Goal: Navigation & Orientation: Find specific page/section

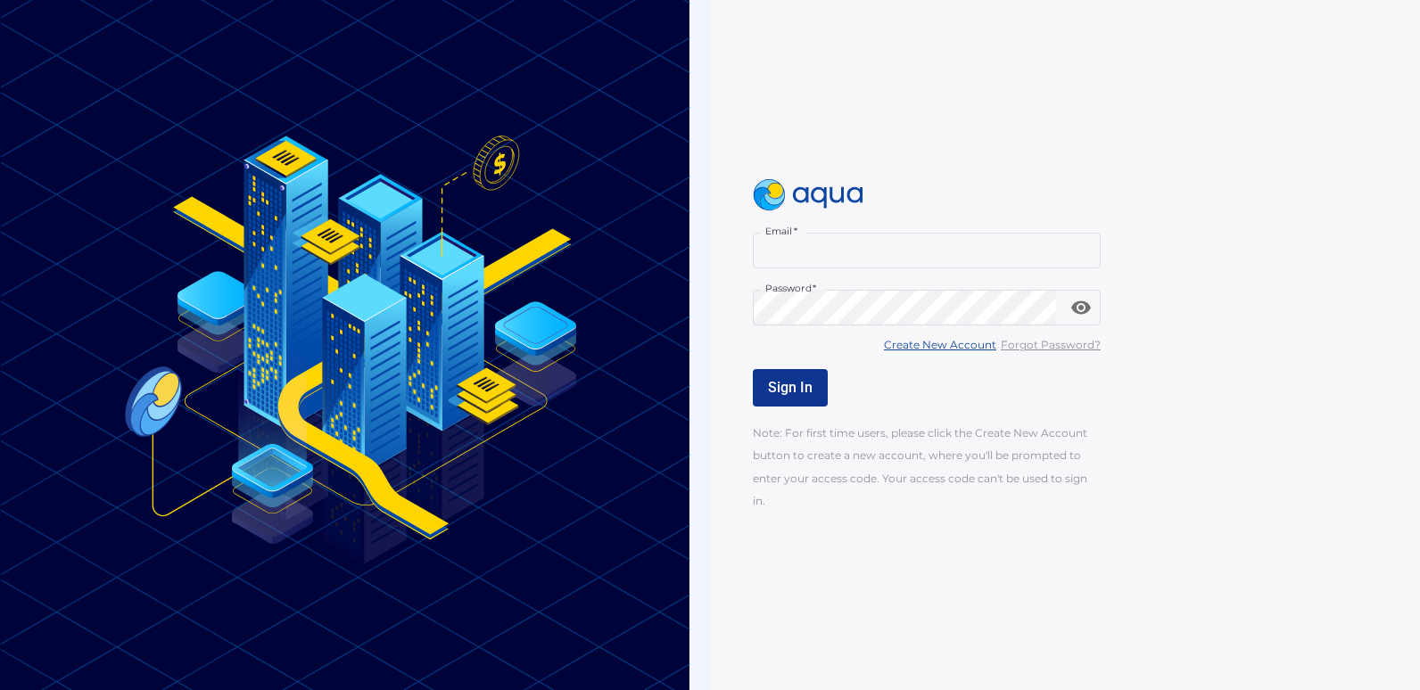
type input "**********"
click at [786, 393] on span "Sign In" at bounding box center [790, 387] width 45 height 17
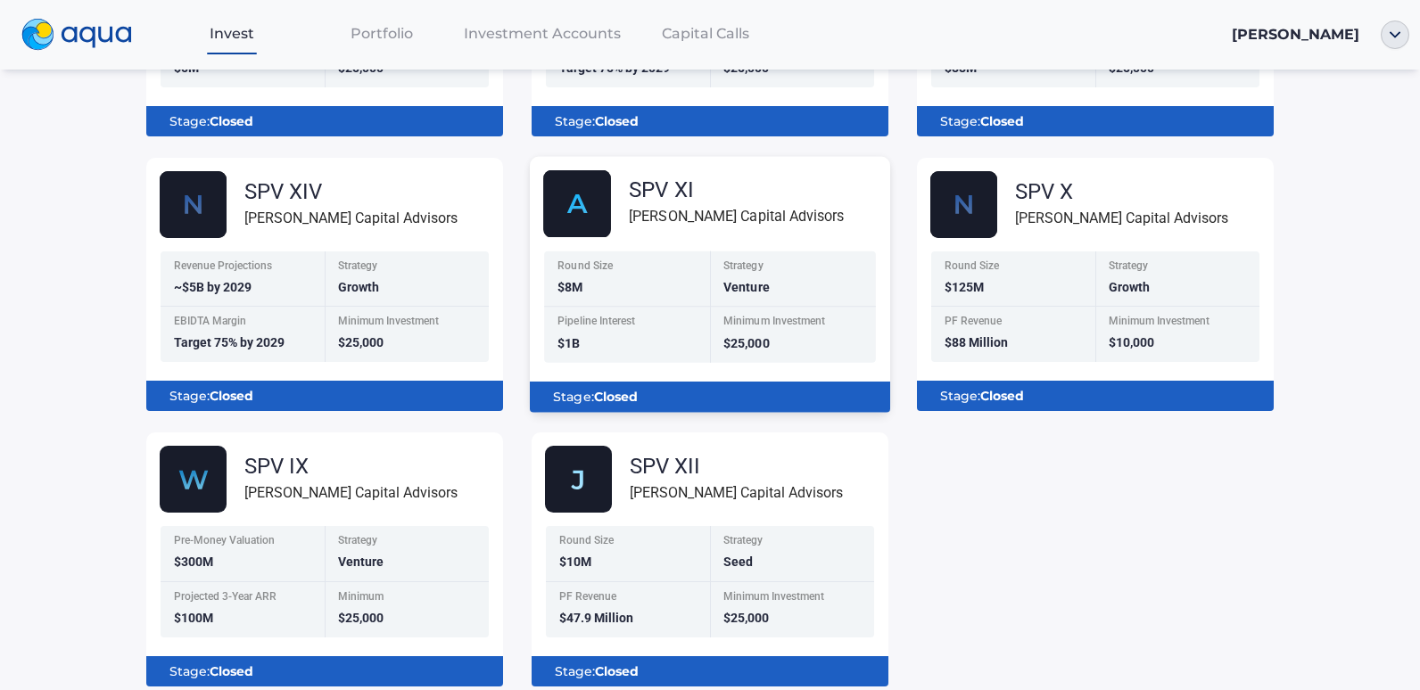
scroll to position [446, 0]
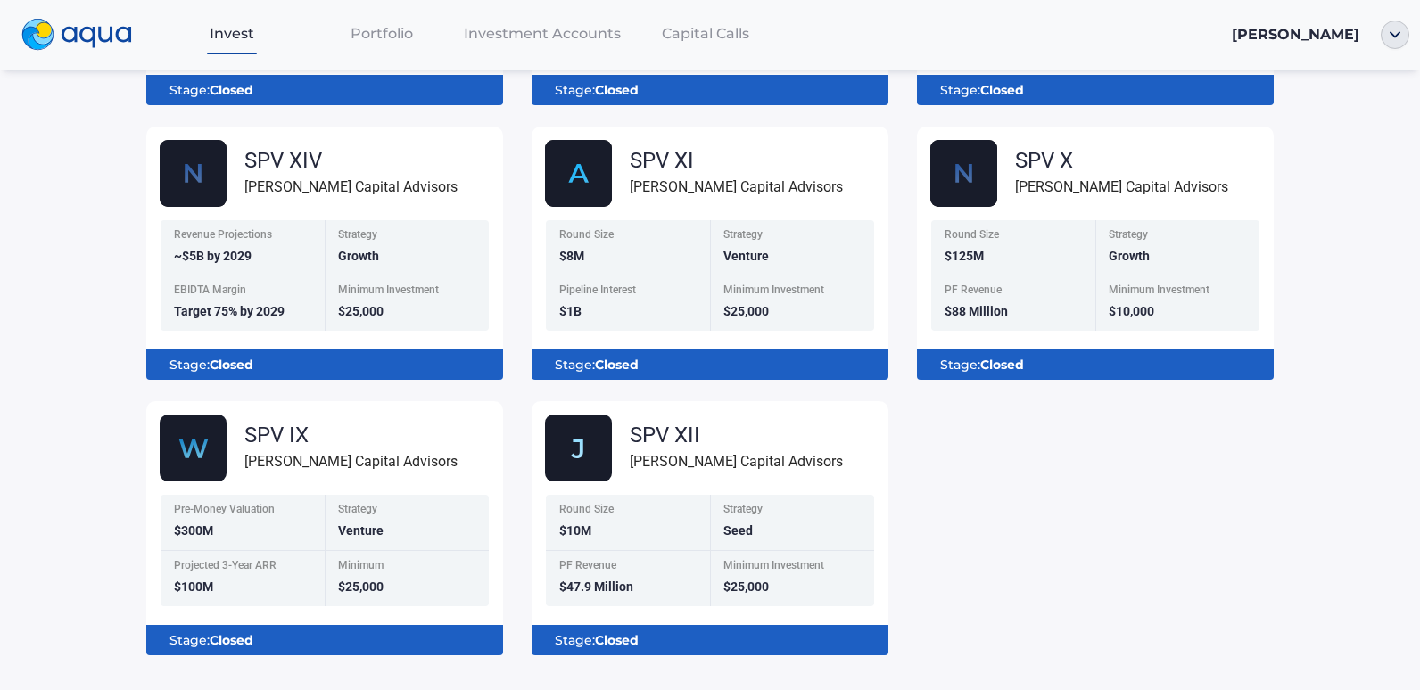
click at [393, 37] on span "Portfolio" at bounding box center [382, 33] width 62 height 17
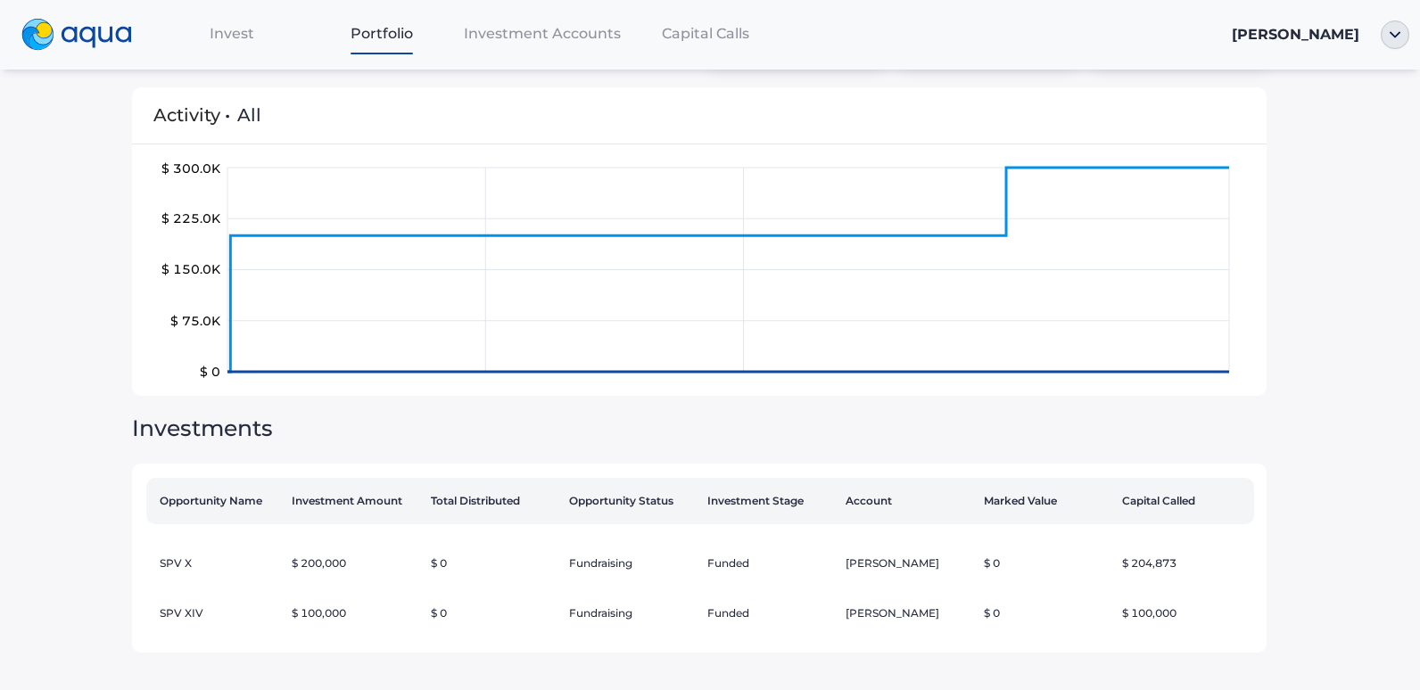
click at [221, 35] on span "Invest" at bounding box center [232, 33] width 45 height 17
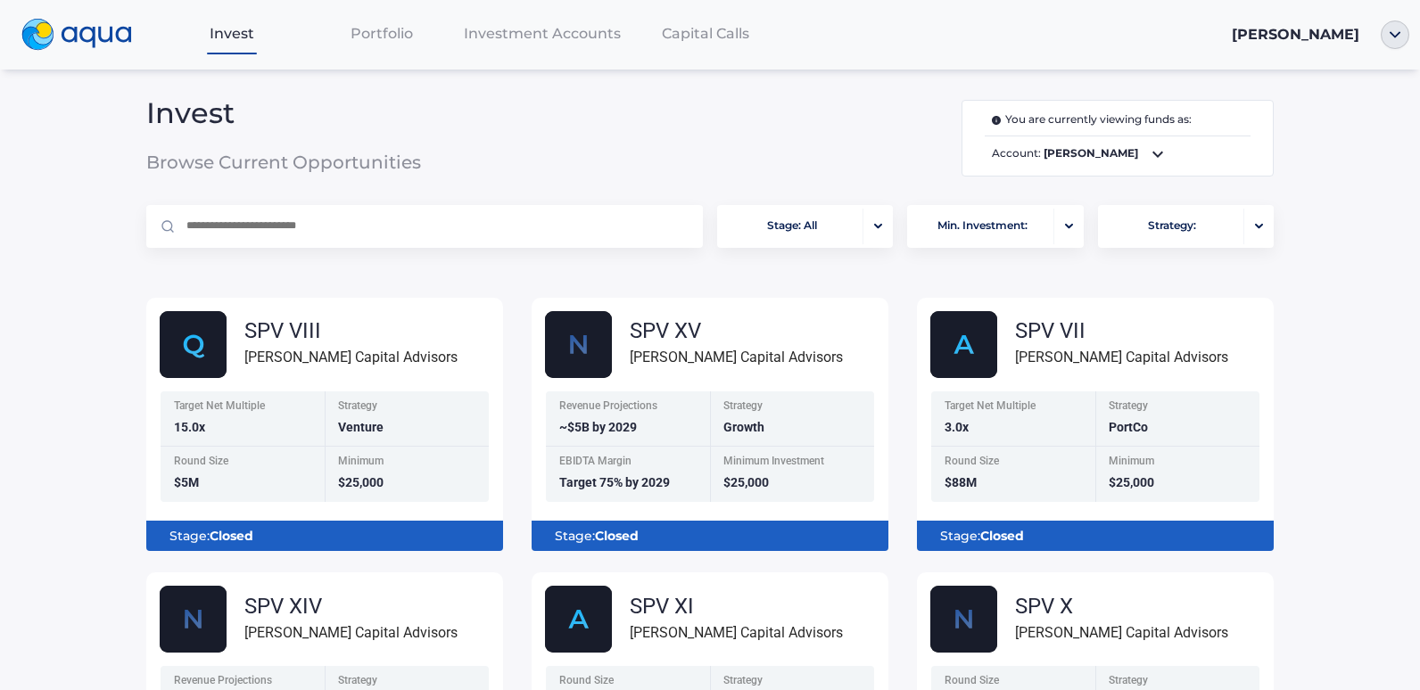
click at [580, 45] on div "Investment Accounts" at bounding box center [542, 33] width 171 height 37
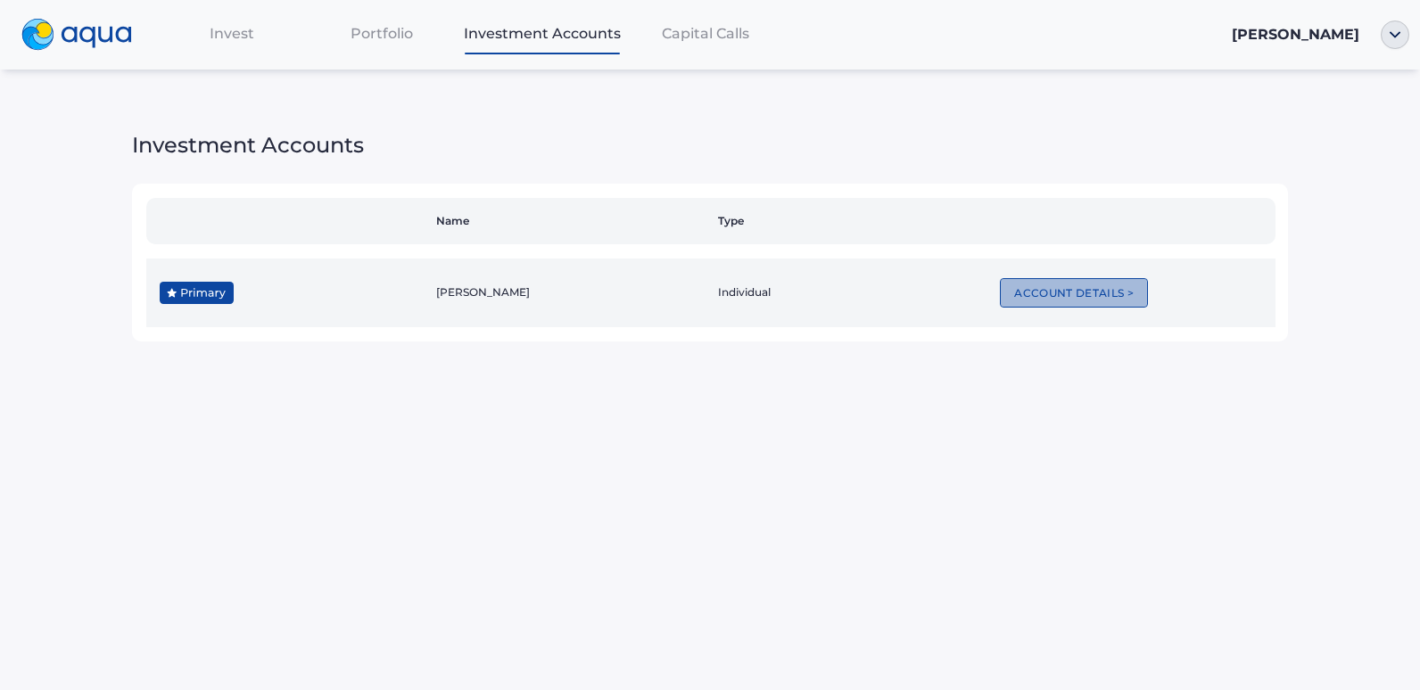
click at [1049, 302] on button "Account Details >" at bounding box center [1074, 292] width 148 height 29
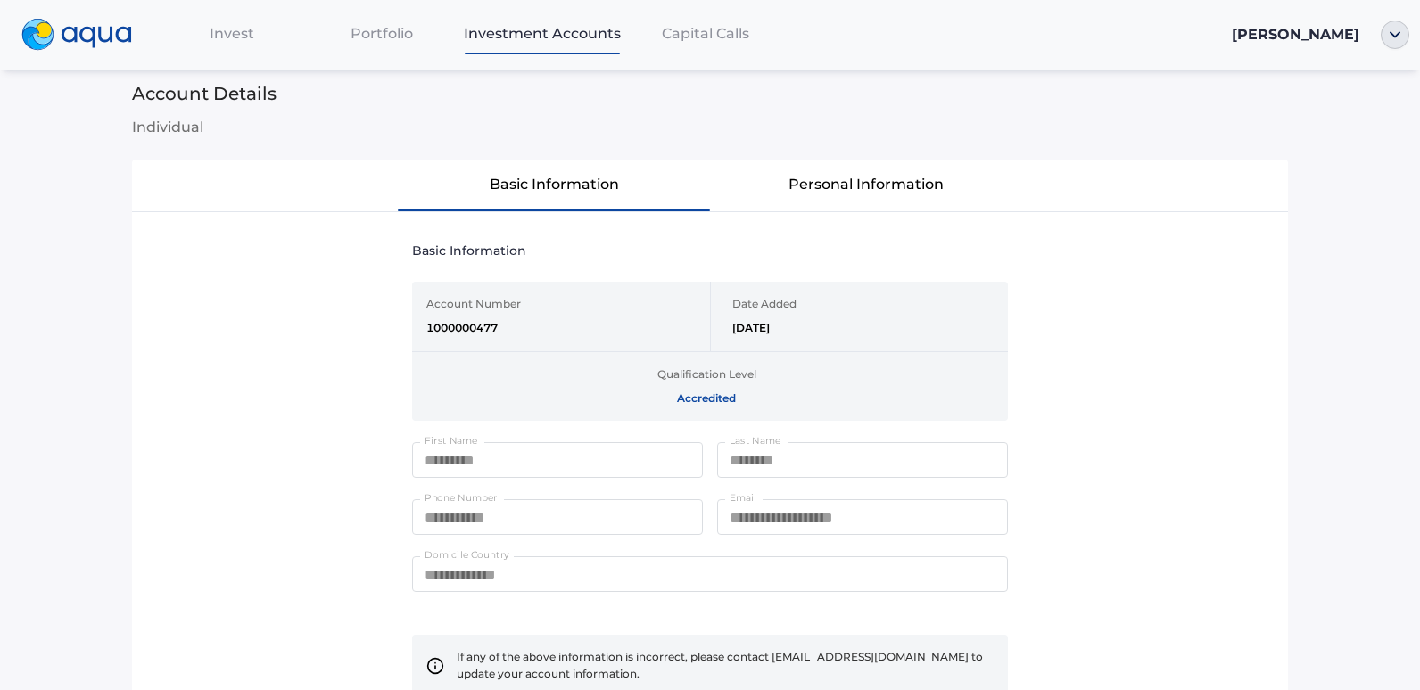
scroll to position [151, 0]
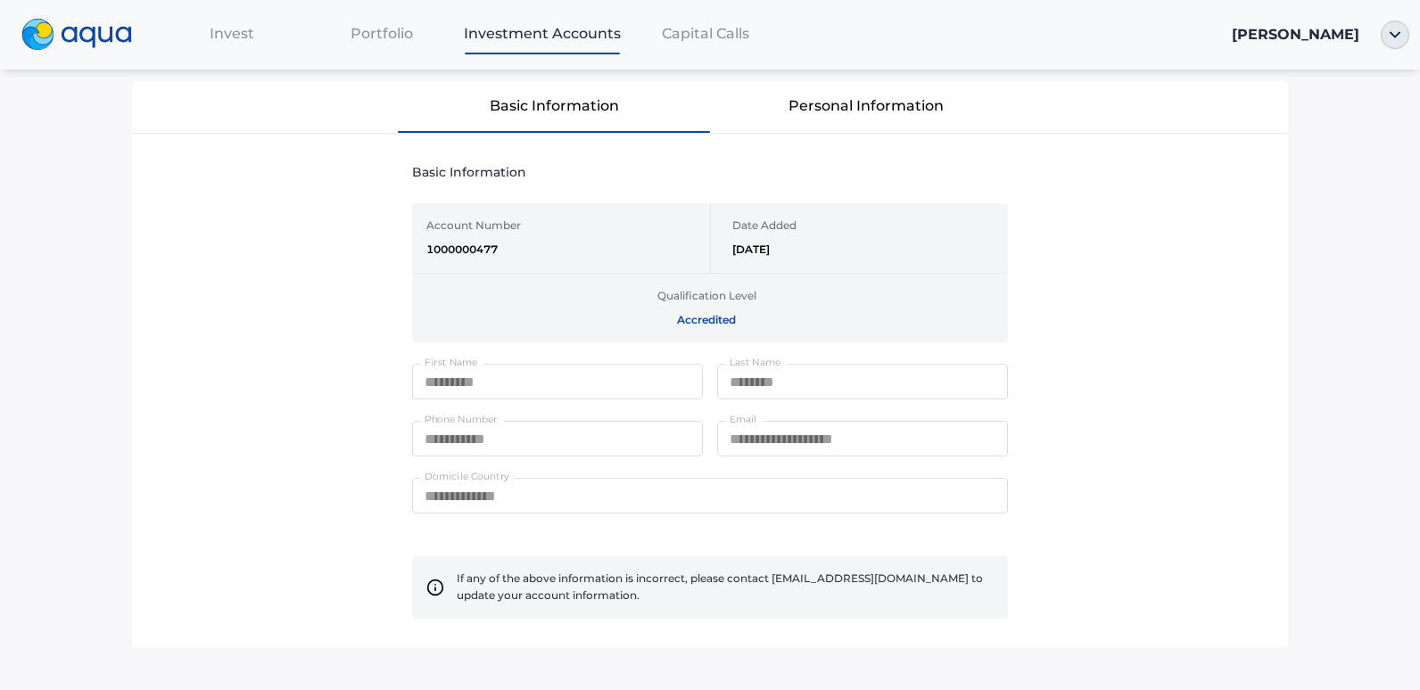
click at [693, 39] on span "Capital Calls" at bounding box center [705, 33] width 87 height 17
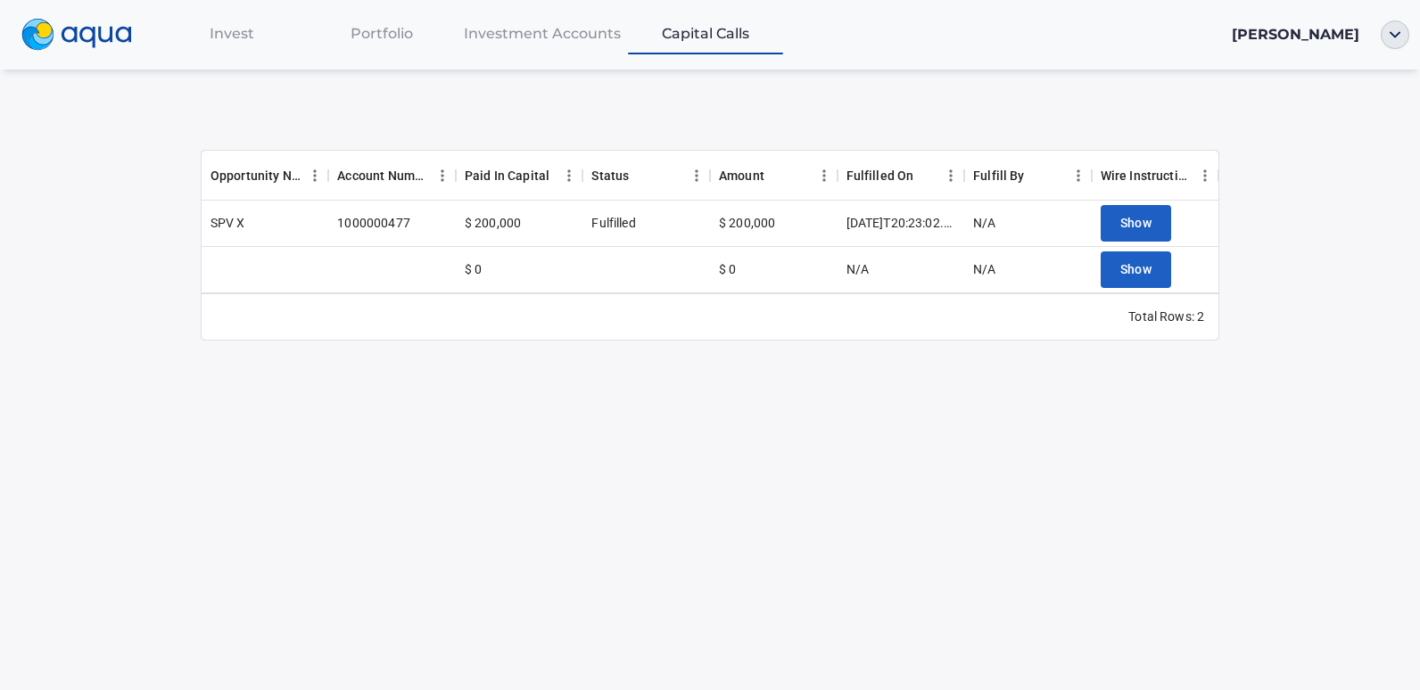
click at [243, 37] on span "Invest" at bounding box center [232, 33] width 45 height 17
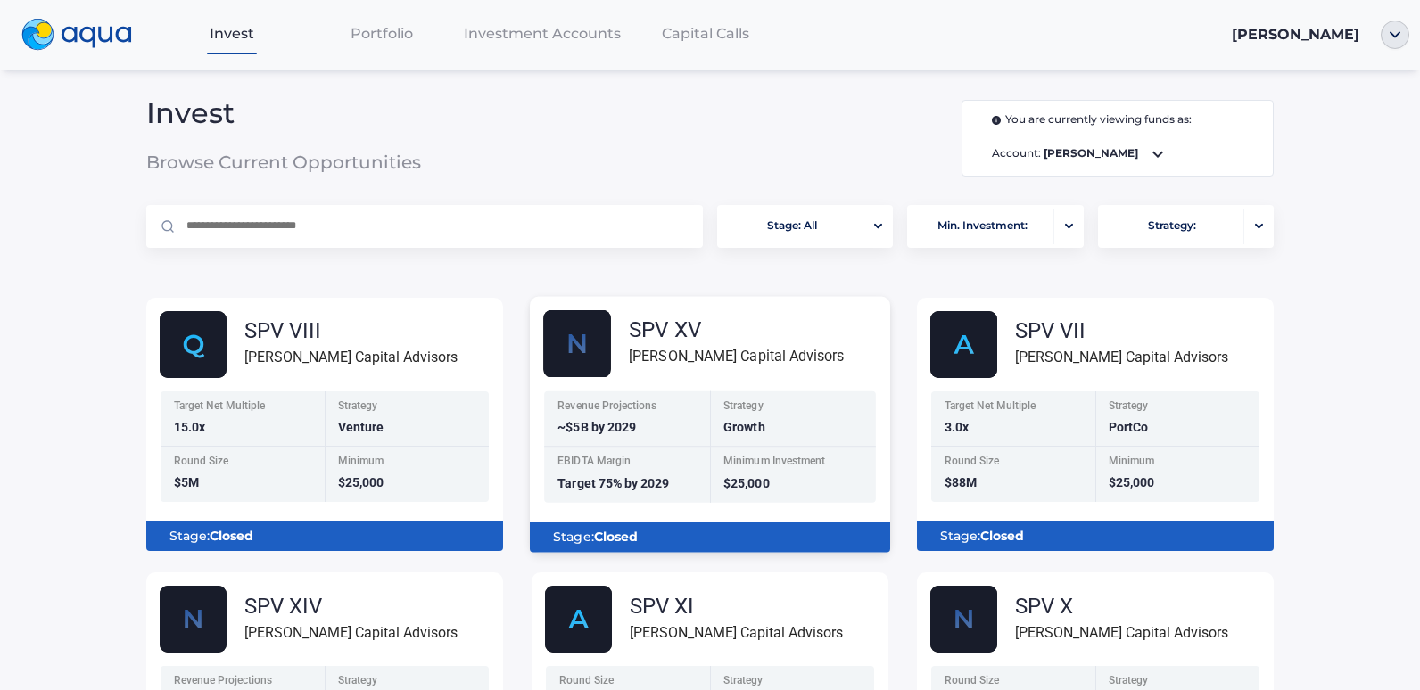
scroll to position [268, 0]
